Goal: Find specific page/section: Find specific page/section

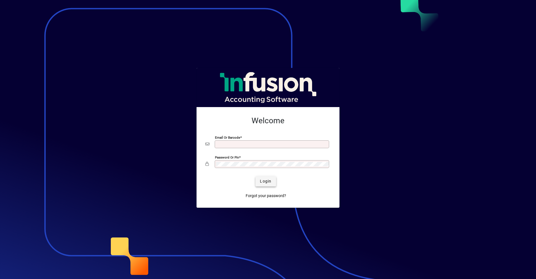
type input "**********"
click at [267, 181] on span "Login" at bounding box center [265, 181] width 11 height 6
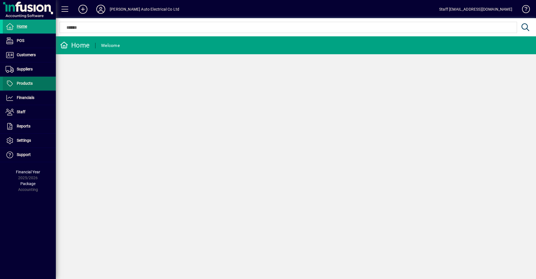
click at [23, 83] on span "Products" at bounding box center [25, 83] width 16 height 4
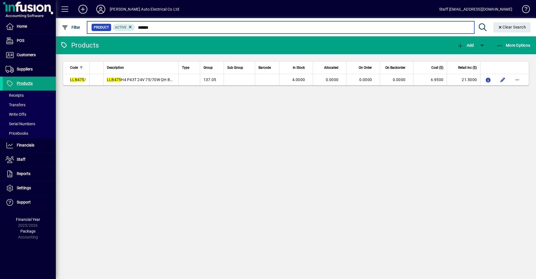
type input "******"
